Goal: Transaction & Acquisition: Purchase product/service

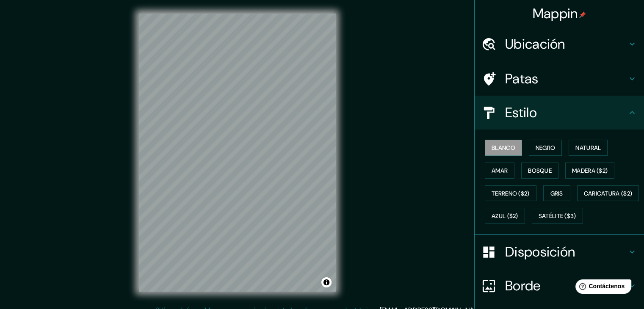
click at [542, 56] on div "Ubicación" at bounding box center [559, 44] width 169 height 34
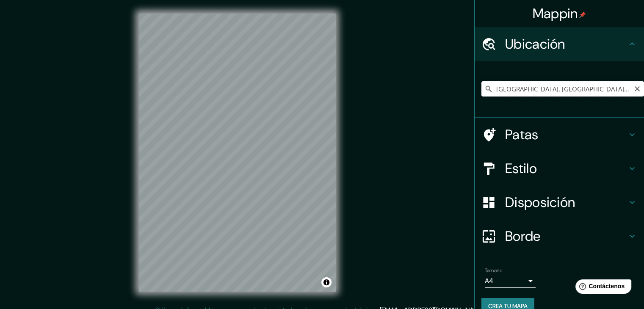
click at [536, 84] on input "[GEOGRAPHIC_DATA], [GEOGRAPHIC_DATA], [GEOGRAPHIC_DATA]" at bounding box center [562, 88] width 163 height 15
click at [634, 89] on icon "Claro" at bounding box center [637, 89] width 7 height 7
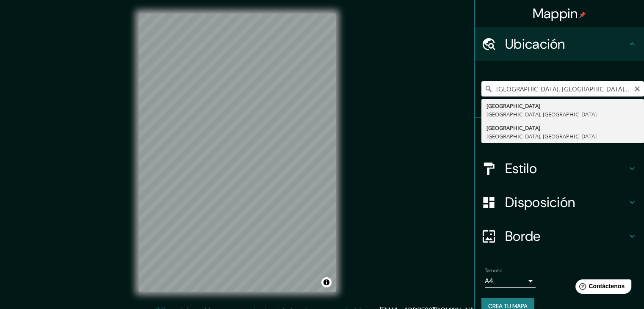
type input "[GEOGRAPHIC_DATA], [GEOGRAPHIC_DATA], [GEOGRAPHIC_DATA]"
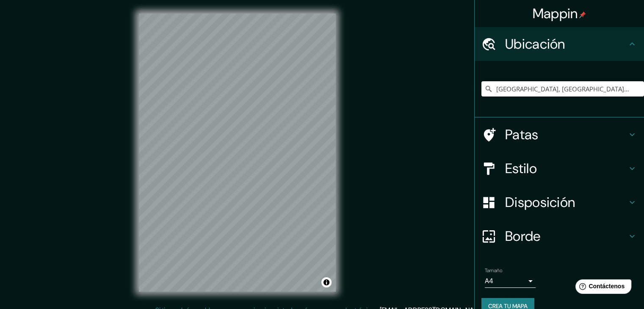
click at [576, 174] on h4 "Estilo" at bounding box center [566, 168] width 122 height 17
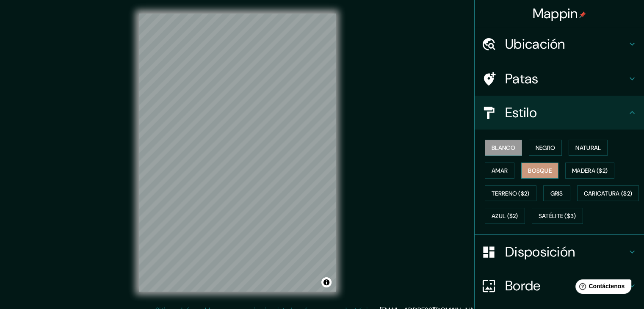
click at [543, 167] on font "Bosque" at bounding box center [540, 171] width 24 height 8
click at [501, 149] on font "Blanco" at bounding box center [503, 148] width 24 height 8
click at [588, 173] on font "Madera ($2)" at bounding box center [590, 171] width 36 height 8
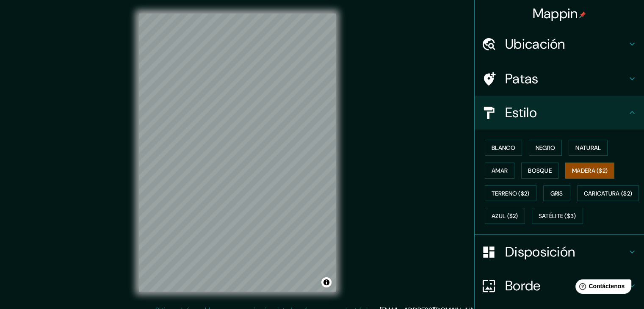
click at [562, 151] on div "Blanco Negro Natural Amar Bosque Madera ($2) Terreno ($2) Gris Caricatura ($2) …" at bounding box center [562, 181] width 163 height 91
click at [568, 150] on button "Natural" at bounding box center [587, 148] width 39 height 16
click at [547, 149] on font "Negro" at bounding box center [545, 148] width 20 height 8
click at [598, 148] on button "Natural" at bounding box center [587, 148] width 39 height 16
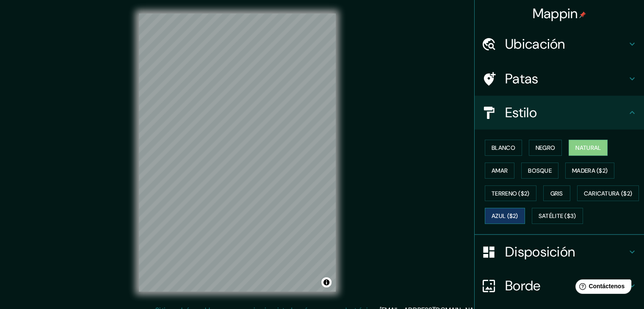
click at [518, 214] on font "Azul ($2)" at bounding box center [504, 216] width 27 height 8
click at [499, 149] on font "Blanco" at bounding box center [503, 148] width 24 height 8
click at [575, 144] on font "Natural" at bounding box center [587, 148] width 25 height 8
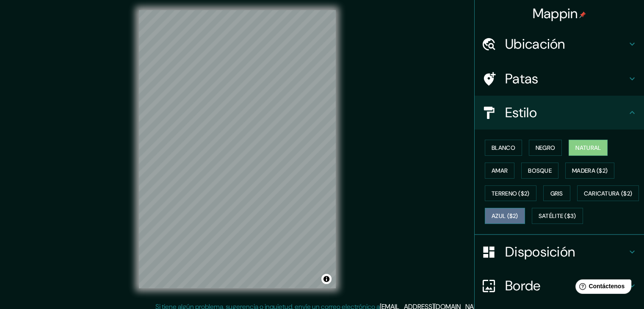
click at [518, 215] on font "Azul ($2)" at bounding box center [504, 216] width 27 height 8
click at [575, 147] on font "Natural" at bounding box center [587, 148] width 25 height 8
click at [503, 144] on font "Blanco" at bounding box center [503, 148] width 24 height 8
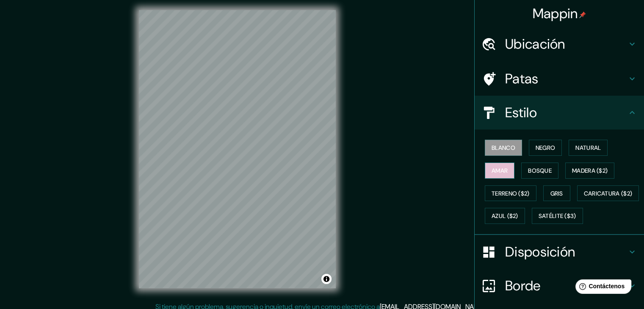
click at [497, 167] on font "Amar" at bounding box center [499, 171] width 16 height 8
click at [535, 149] on font "Negro" at bounding box center [545, 148] width 20 height 8
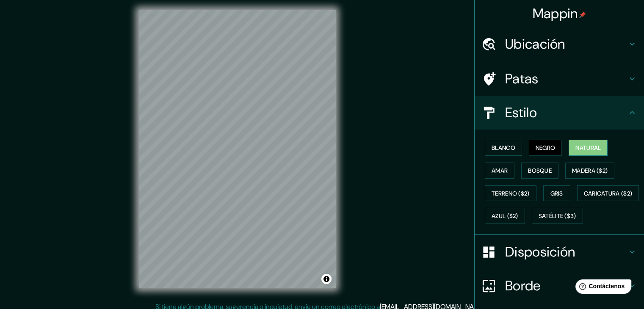
click at [575, 148] on font "Natural" at bounding box center [587, 148] width 25 height 8
click at [570, 77] on h4 "Patas" at bounding box center [566, 78] width 122 height 17
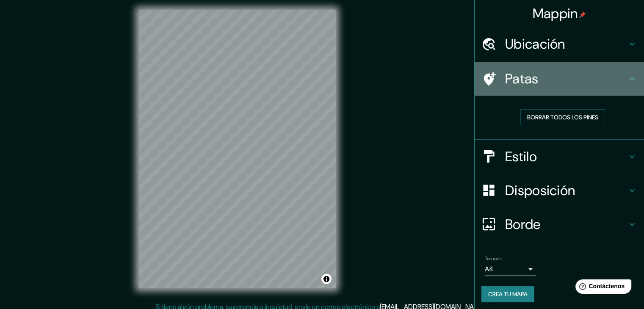
click at [570, 77] on h4 "Patas" at bounding box center [566, 78] width 122 height 17
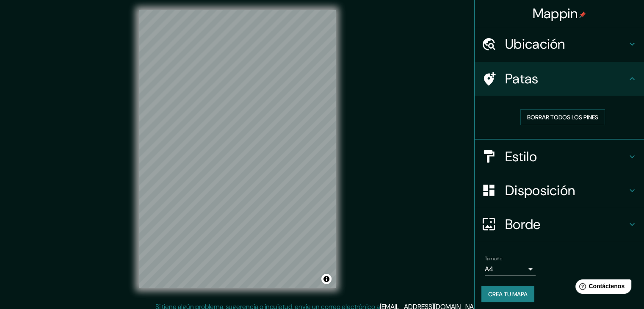
click at [620, 85] on h4 "Patas" at bounding box center [566, 78] width 122 height 17
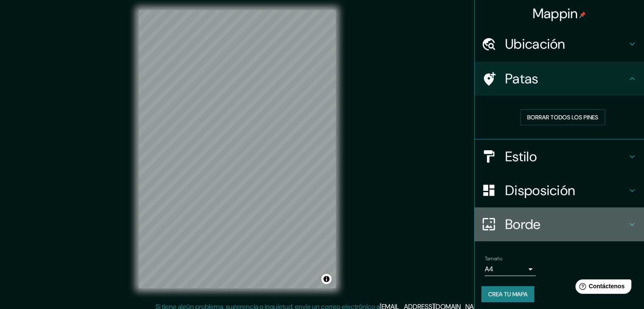
click at [572, 216] on h4 "Borde" at bounding box center [566, 224] width 122 height 17
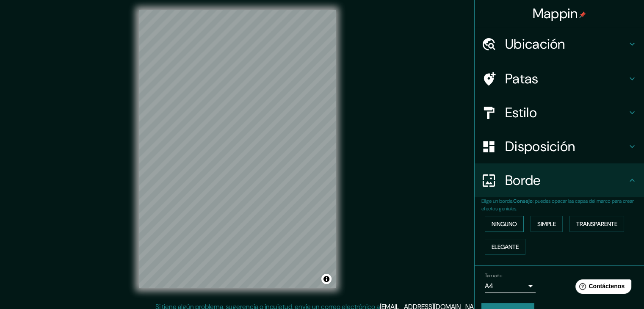
click at [516, 222] on button "Ninguno" at bounding box center [504, 224] width 39 height 16
click at [547, 222] on font "Simple" at bounding box center [546, 224] width 19 height 8
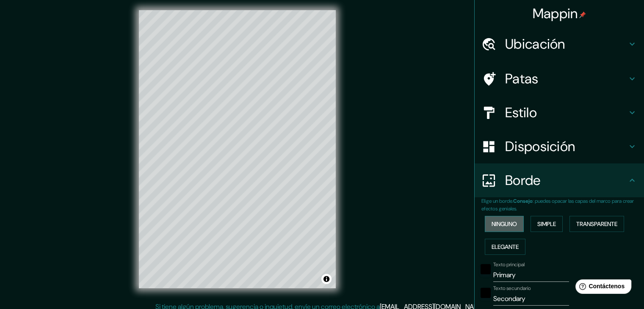
click at [511, 222] on font "Ninguno" at bounding box center [503, 224] width 25 height 8
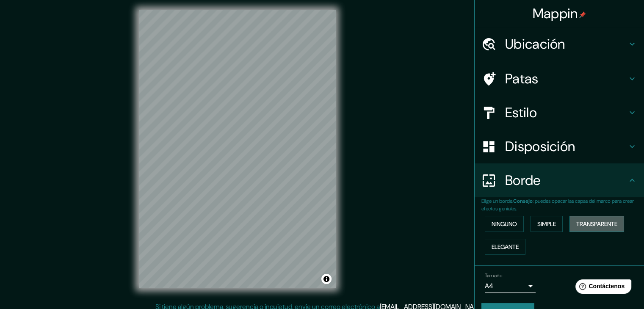
click at [593, 222] on font "Transparente" at bounding box center [596, 224] width 41 height 8
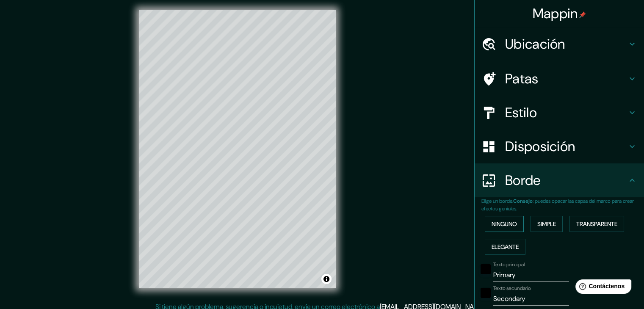
click at [516, 222] on button "Ninguno" at bounding box center [504, 224] width 39 height 16
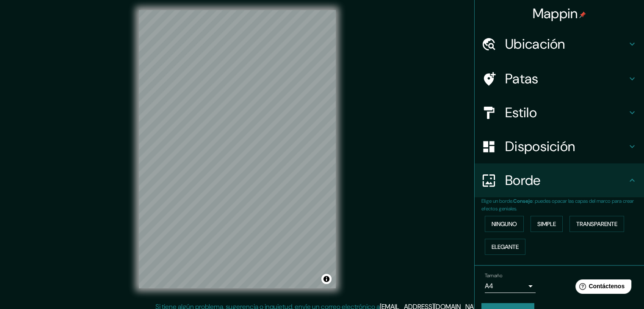
click at [604, 181] on h4 "Borde" at bounding box center [566, 180] width 122 height 17
click at [630, 180] on icon at bounding box center [632, 180] width 10 height 10
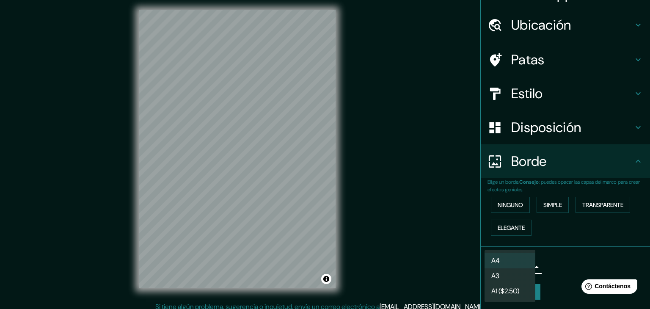
click at [521, 259] on body "Mappin Ubicación [GEOGRAPHIC_DATA], [GEOGRAPHIC_DATA], [GEOGRAPHIC_DATA] Patas …" at bounding box center [325, 151] width 650 height 309
click at [518, 280] on li "A3" at bounding box center [510, 277] width 51 height 16
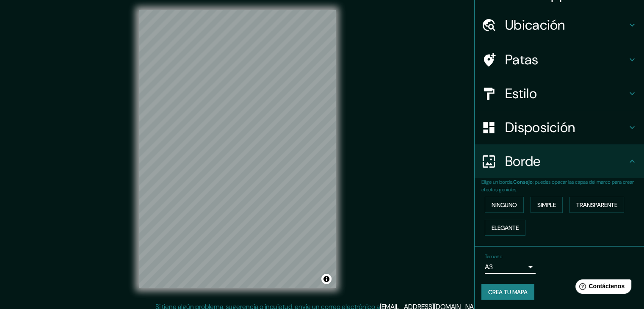
click at [519, 291] on font "Crea tu mapa" at bounding box center [507, 292] width 39 height 8
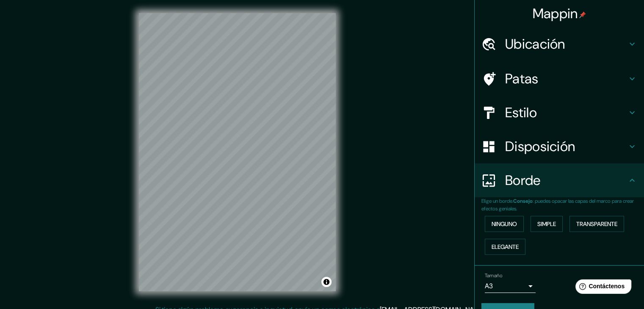
scroll to position [0, 0]
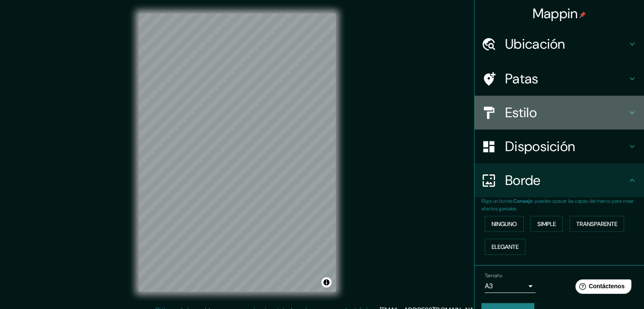
click at [568, 106] on h4 "Estilo" at bounding box center [566, 112] width 122 height 17
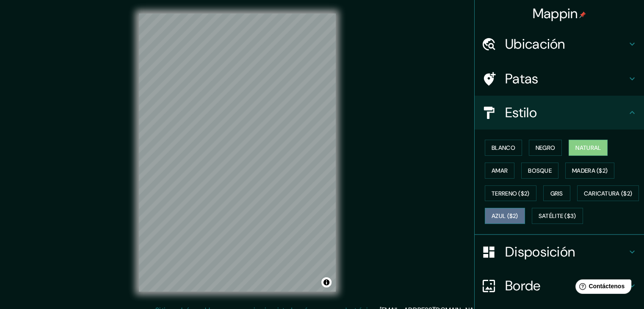
click at [525, 221] on button "Azul ($2)" at bounding box center [505, 216] width 40 height 16
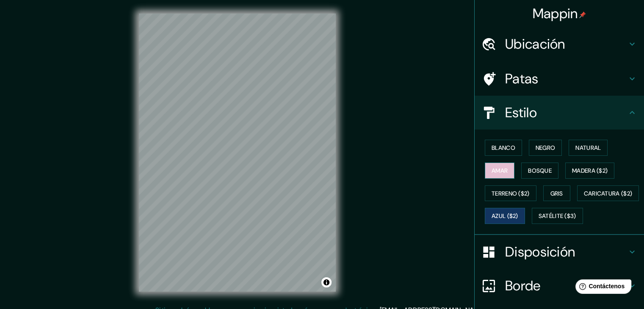
click at [496, 168] on font "Amar" at bounding box center [499, 171] width 16 height 8
click at [582, 143] on font "Natural" at bounding box center [587, 147] width 25 height 11
